Goal: Information Seeking & Learning: Learn about a topic

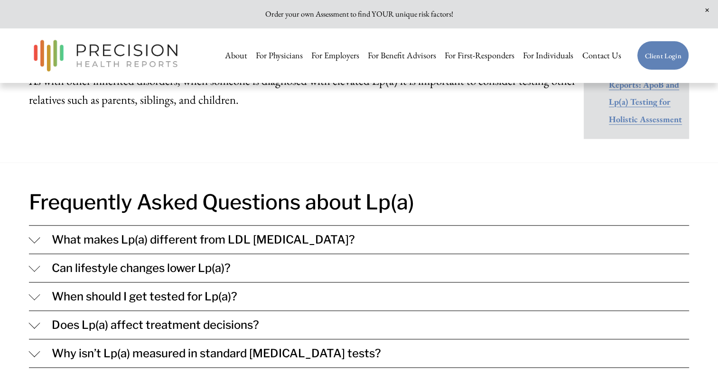
scroll to position [949, 0]
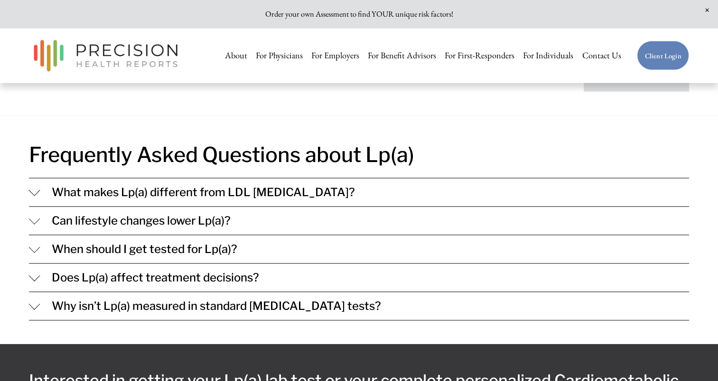
click at [132, 214] on span "Can lifestyle changes lower Lp(a)?" at bounding box center [364, 221] width 649 height 14
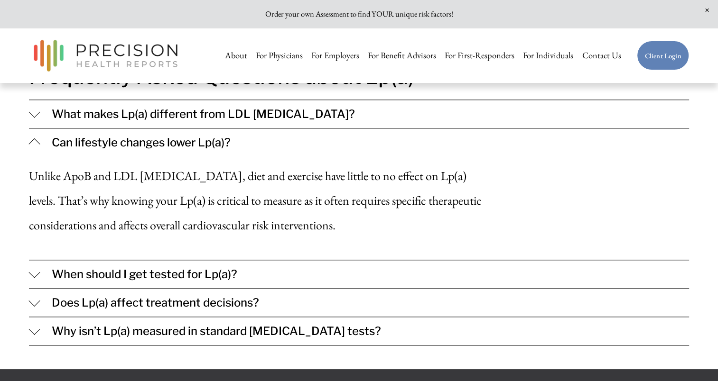
scroll to position [1044, 0]
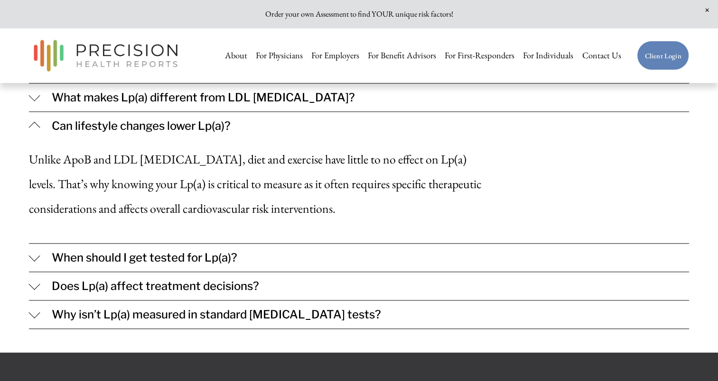
click at [143, 308] on span "Why isn’t Lp(a) measured in standard cholesterol tests?" at bounding box center [364, 315] width 649 height 14
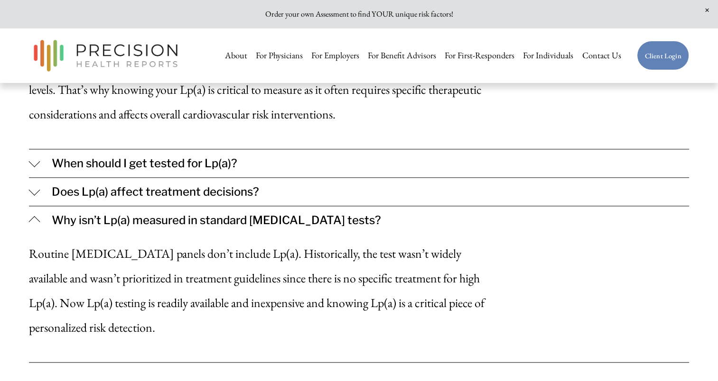
scroll to position [1139, 0]
click at [140, 177] on button "Does Lp(a) affect treatment decisions?" at bounding box center [359, 191] width 660 height 28
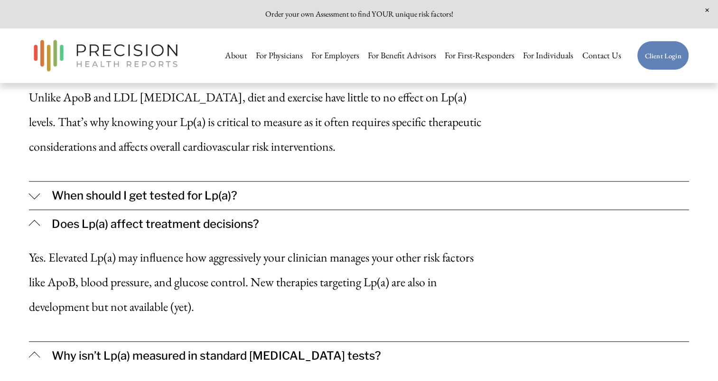
scroll to position [1091, 0]
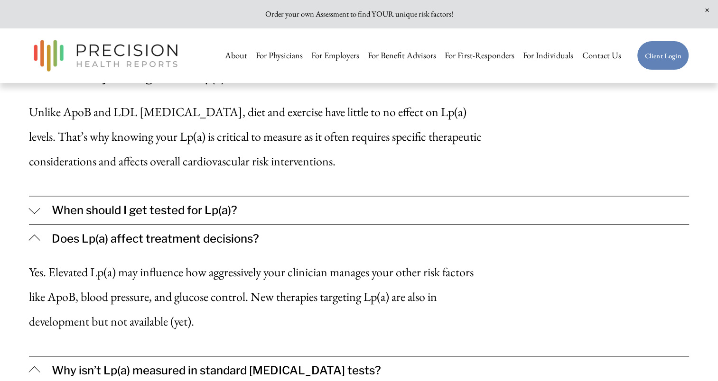
click at [156, 204] on span "When should I get tested for Lp(a)?" at bounding box center [364, 211] width 649 height 14
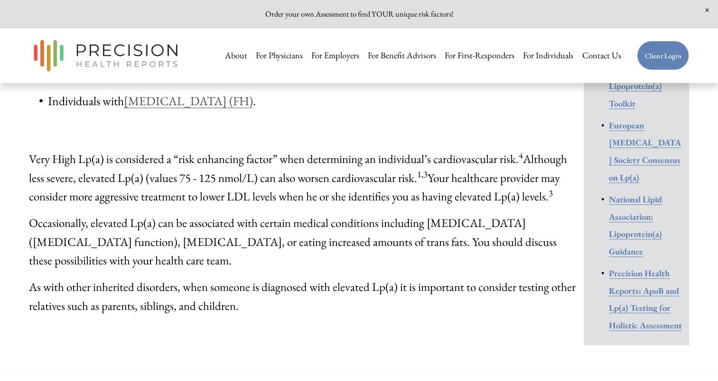
scroll to position [712, 0]
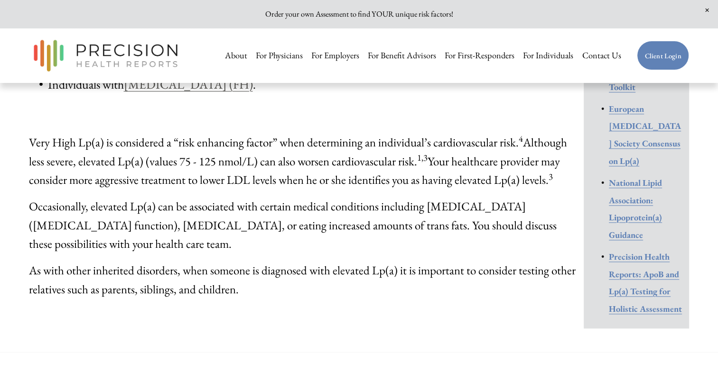
click at [660, 251] on strong "Precision Health Reports: ApoB and Lp(a) Testing for Holistic Assessment" at bounding box center [645, 282] width 73 height 63
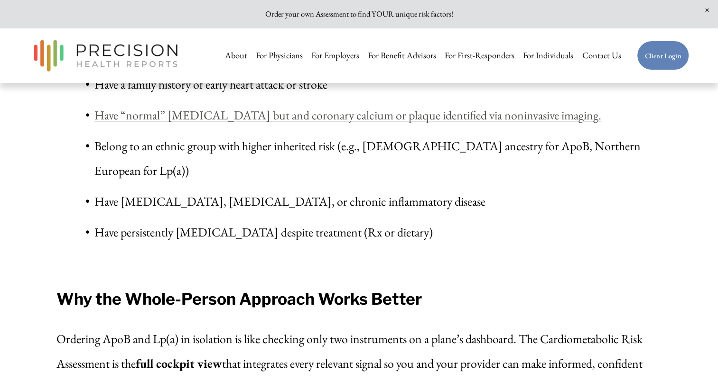
scroll to position [2618, 0]
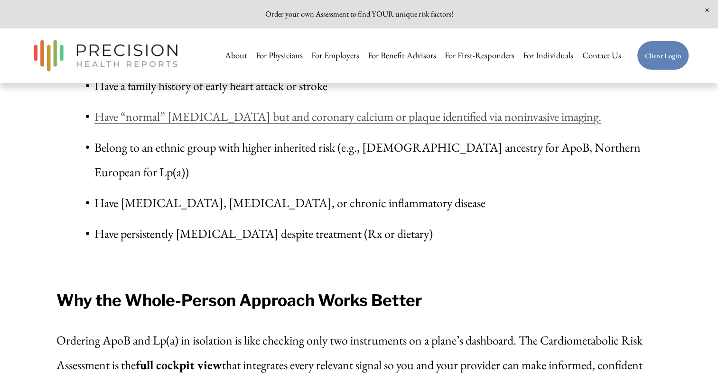
click at [266, 125] on link "Have “normal” [MEDICAL_DATA] but and coronary calcium or plaque identified via …" at bounding box center [347, 117] width 507 height 16
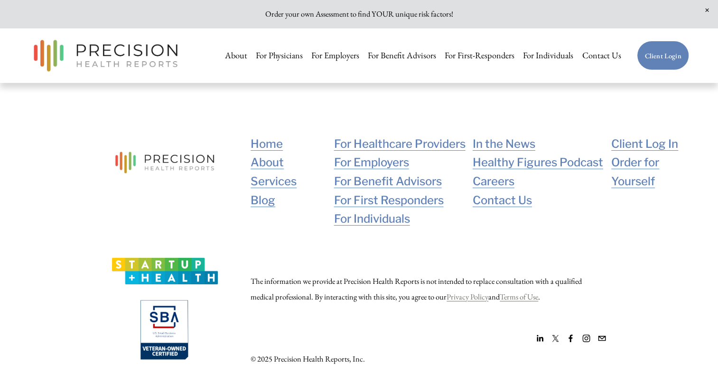
scroll to position [3598, 0]
